Goal: Task Accomplishment & Management: Manage account settings

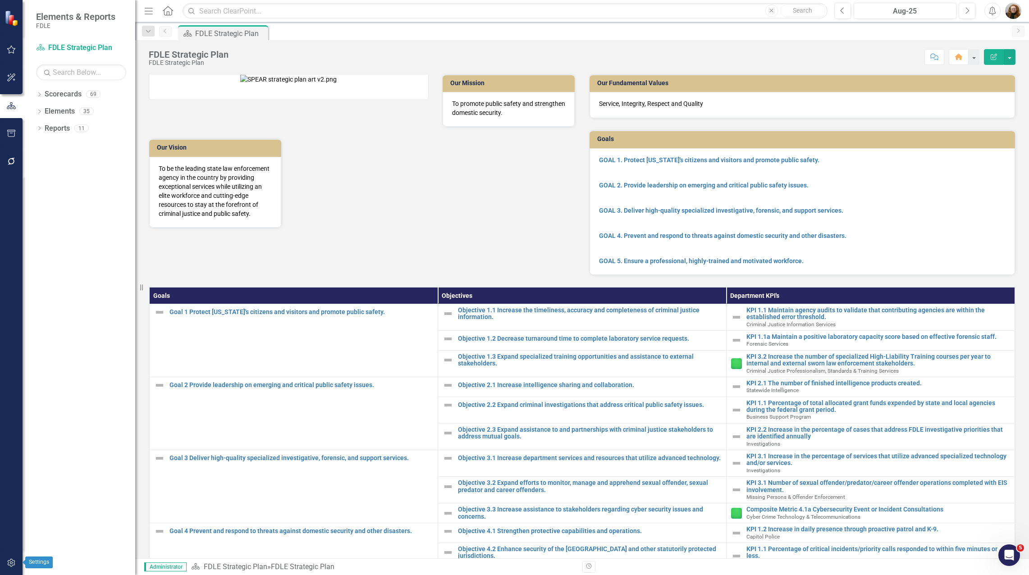
click at [9, 565] on icon "button" at bounding box center [11, 562] width 9 height 7
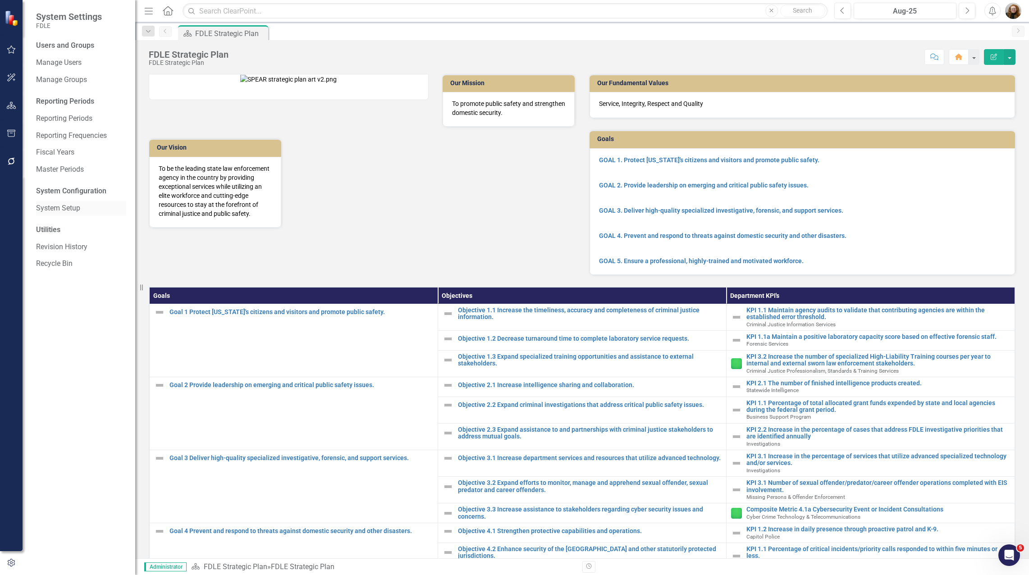
click at [65, 208] on link "System Setup" at bounding box center [81, 208] width 90 height 10
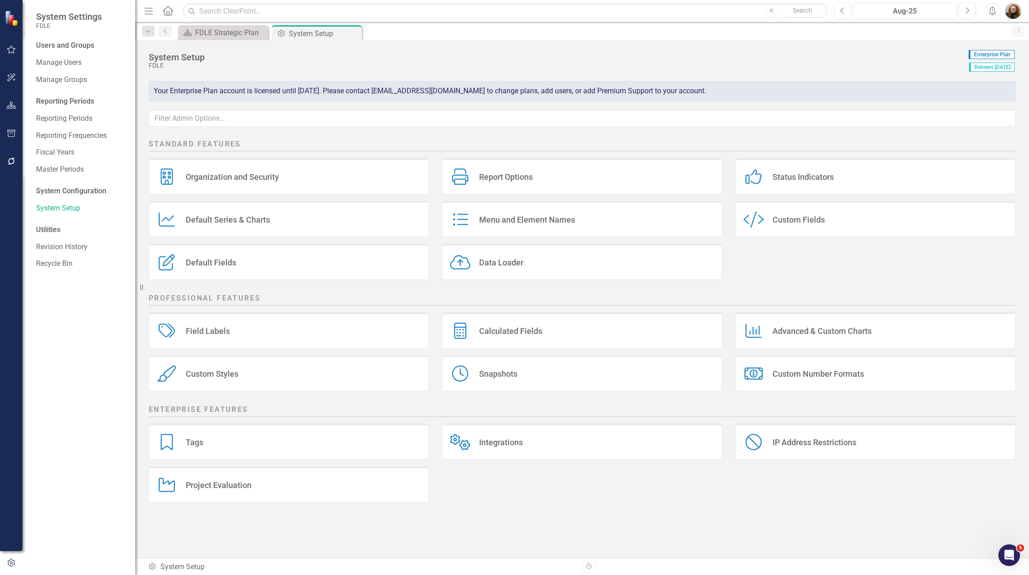
click at [237, 373] on div "Custom Styles" at bounding box center [212, 374] width 53 height 10
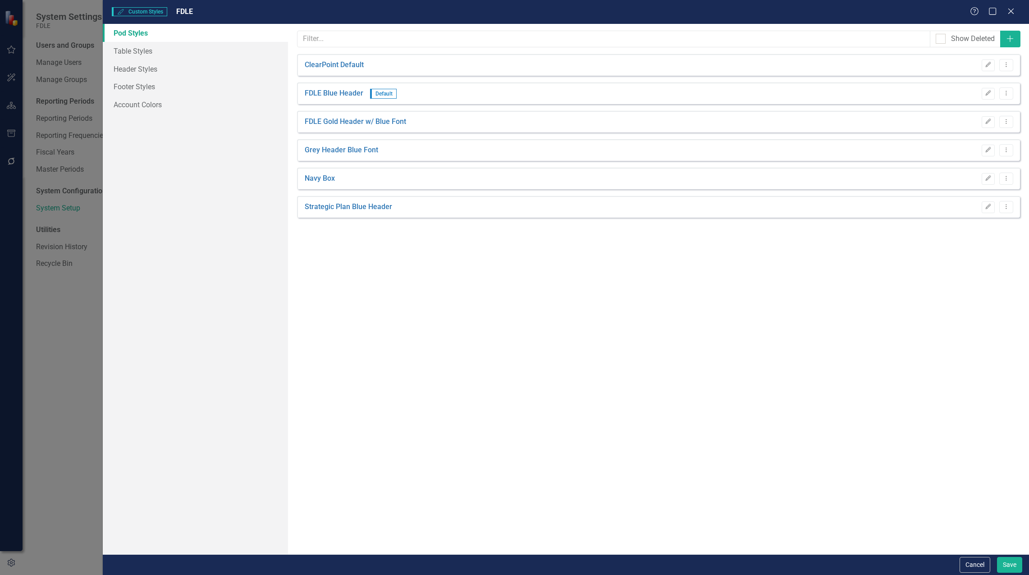
click at [237, 373] on div "Custom Styles Custom Styles FDLE Help Maximize Close Pod Styles Table Styles He…" at bounding box center [514, 287] width 1029 height 575
click at [352, 126] on link "FDLE Gold Header w/ Blue Font" at bounding box center [355, 122] width 101 height 10
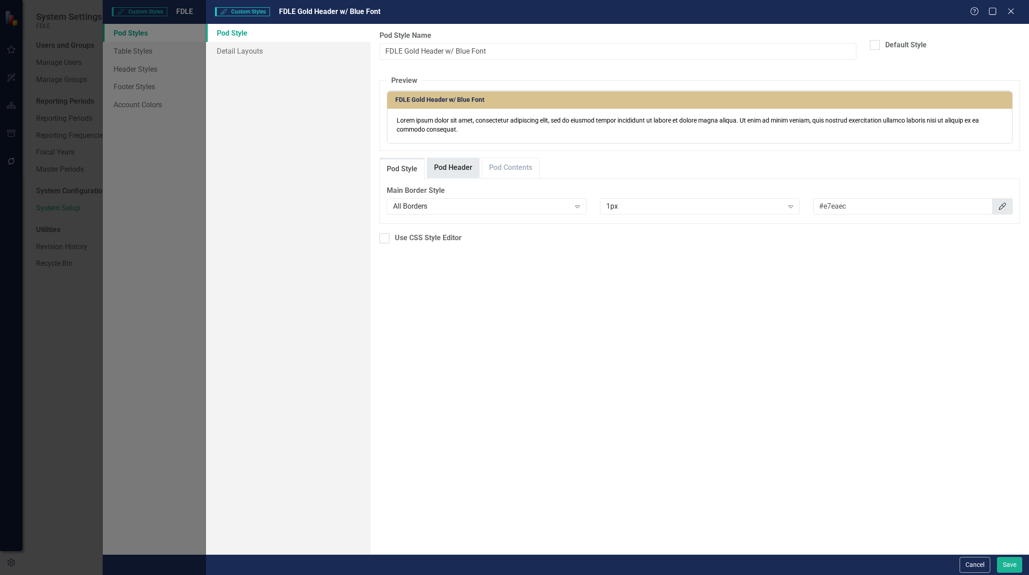
click at [468, 170] on link "Pod Header" at bounding box center [453, 167] width 52 height 19
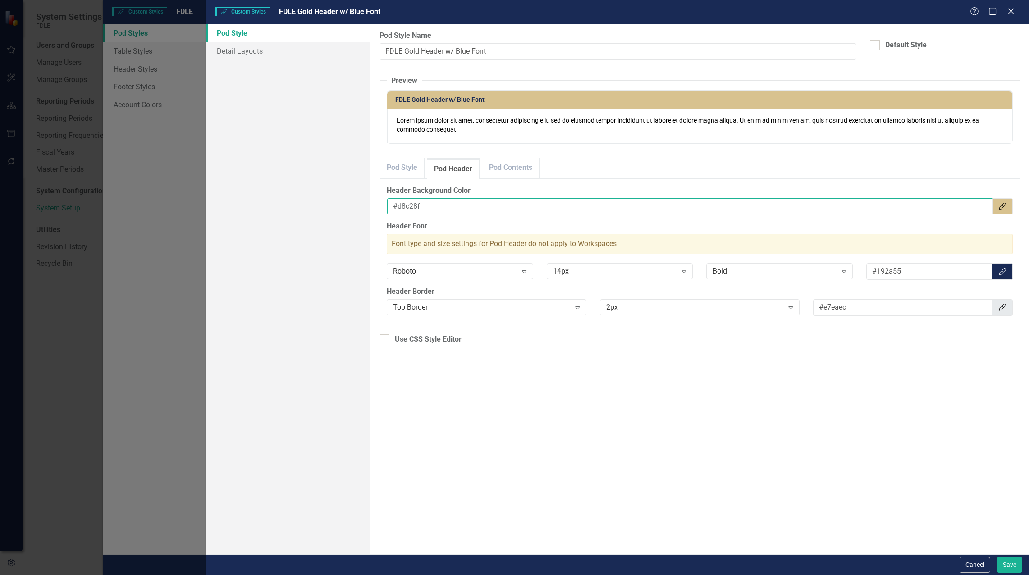
drag, startPoint x: 427, startPoint y: 204, endPoint x: 396, endPoint y: 206, distance: 30.7
click at [396, 206] on input "#d8c28f" at bounding box center [690, 206] width 606 height 17
click at [1008, 10] on icon "Close" at bounding box center [1010, 11] width 11 height 9
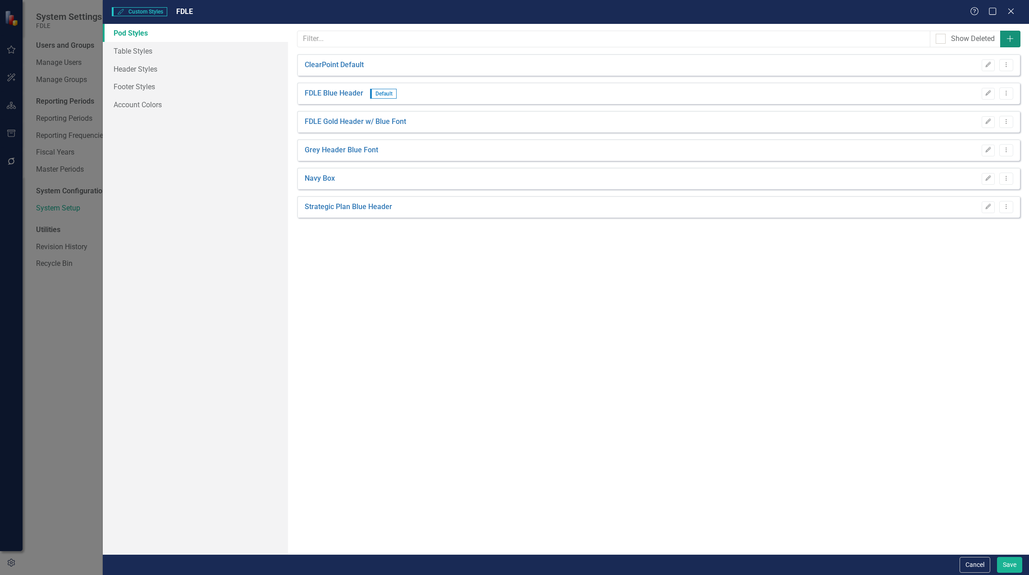
click at [1010, 38] on icon "Add" at bounding box center [1009, 38] width 9 height 7
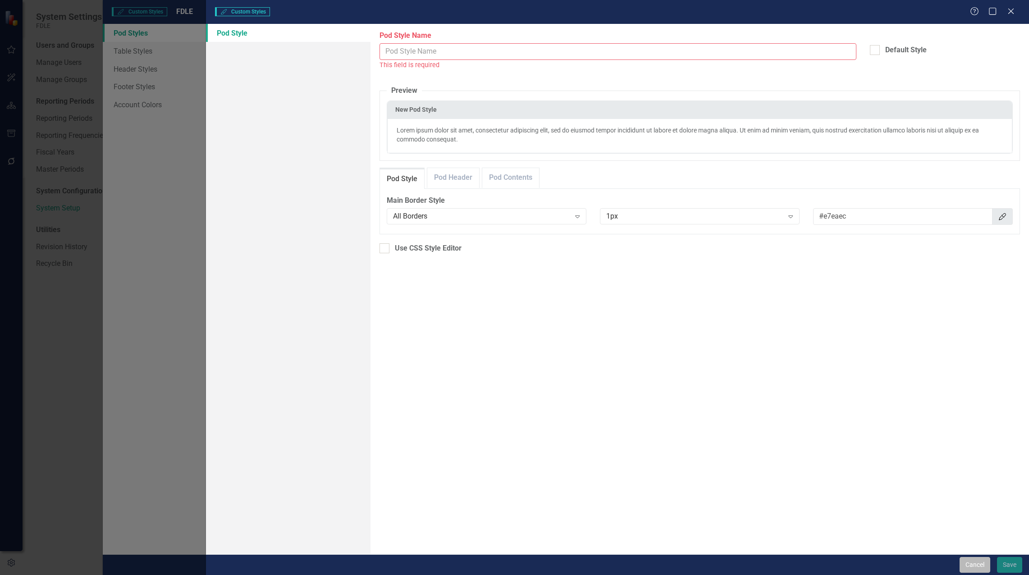
click at [977, 567] on button "Cancel" at bounding box center [974, 565] width 31 height 16
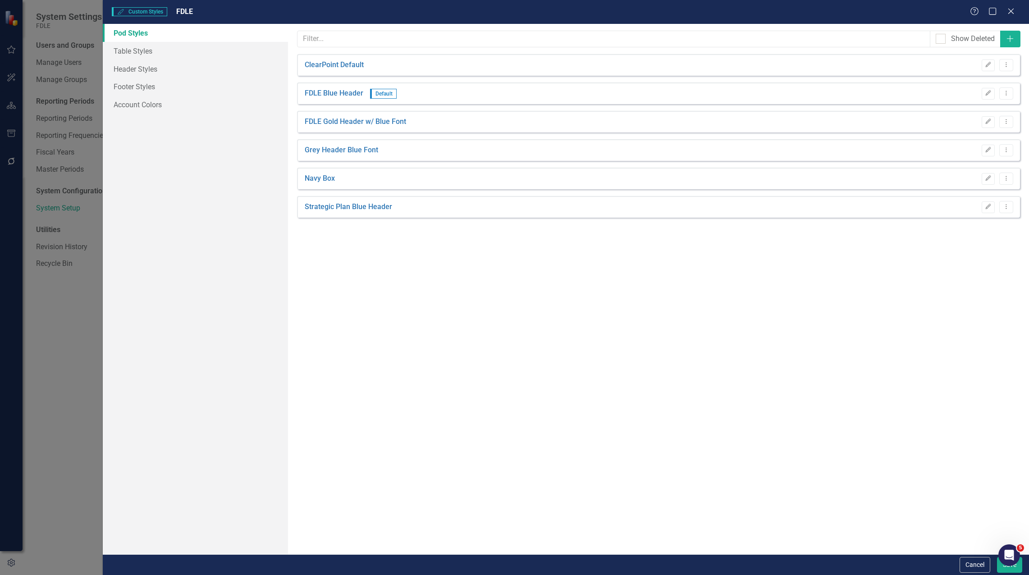
click at [978, 567] on button "Cancel" at bounding box center [974, 565] width 31 height 16
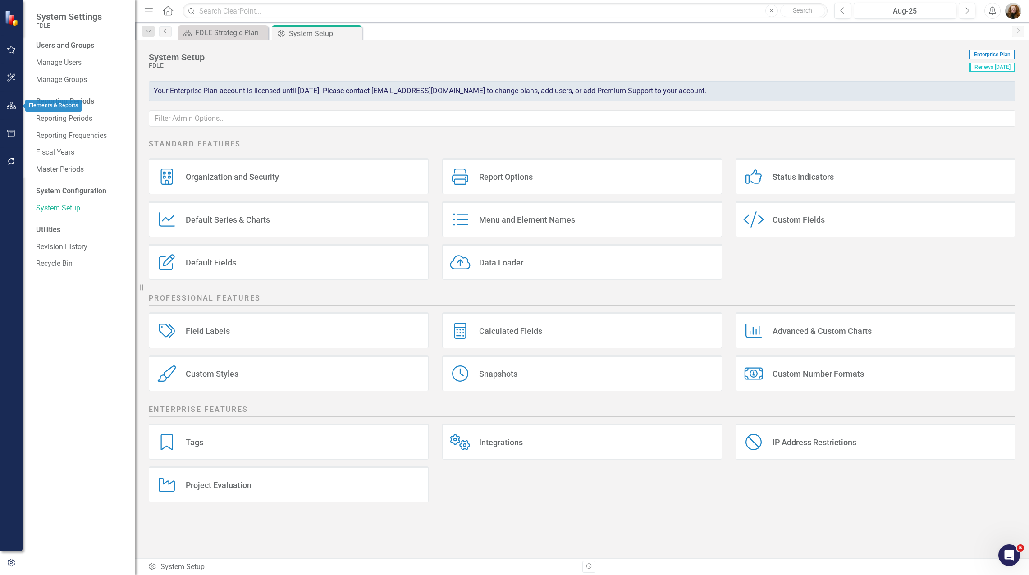
click at [11, 100] on button "button" at bounding box center [11, 105] width 20 height 19
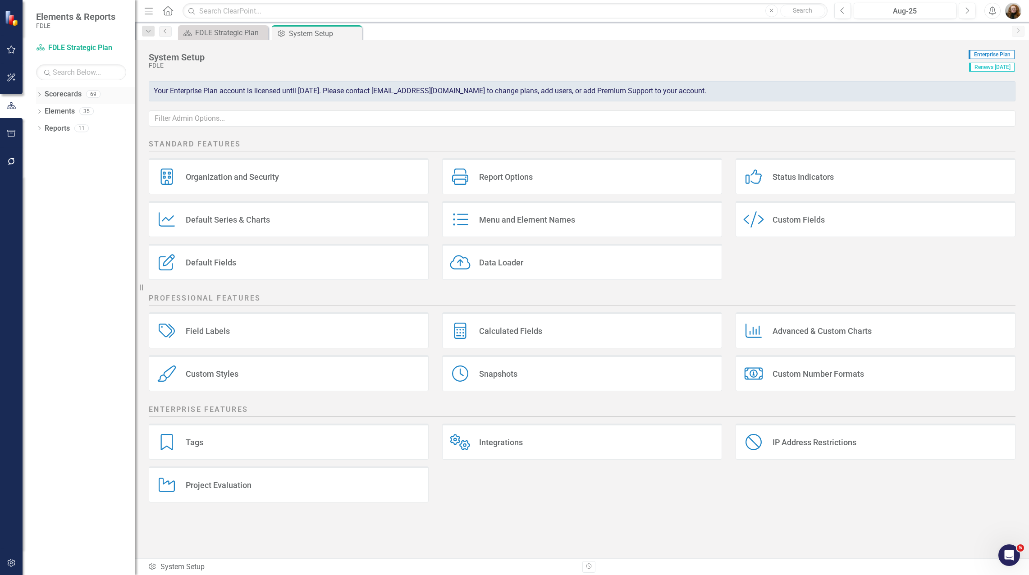
click at [54, 100] on div "Scorecards" at bounding box center [63, 94] width 37 height 15
click at [42, 92] on div "Dropdown" at bounding box center [39, 95] width 6 height 8
click at [48, 146] on div "Dropdown" at bounding box center [45, 145] width 9 height 8
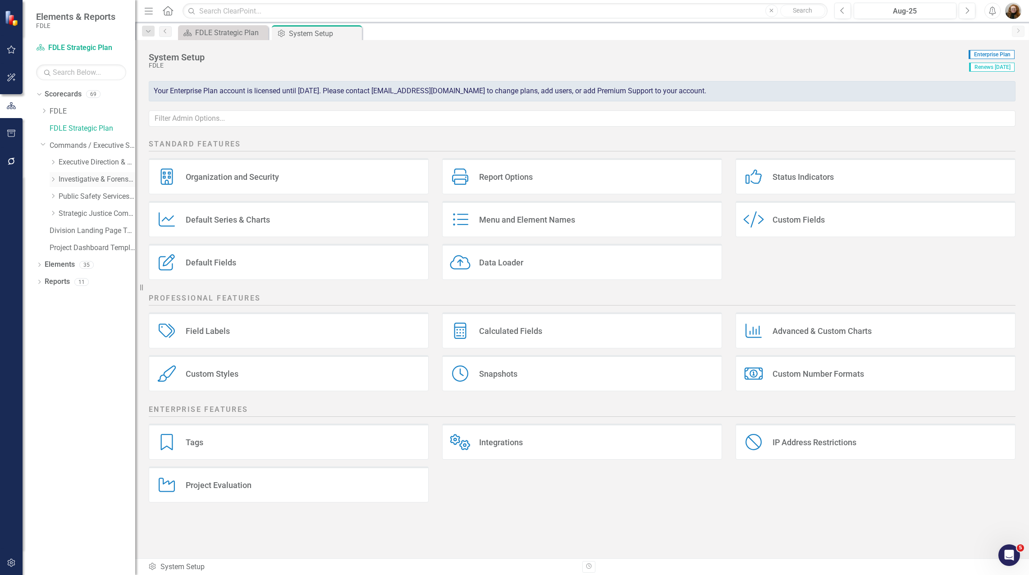
click at [55, 179] on icon "Dropdown" at bounding box center [53, 179] width 7 height 5
click at [93, 197] on link "Forensic Services" at bounding box center [102, 196] width 68 height 10
